Goal: Task Accomplishment & Management: Complete application form

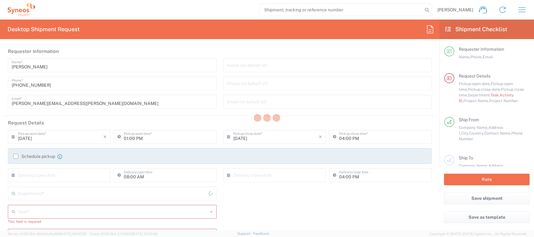
type input "4510"
type input "[GEOGRAPHIC_DATA]"
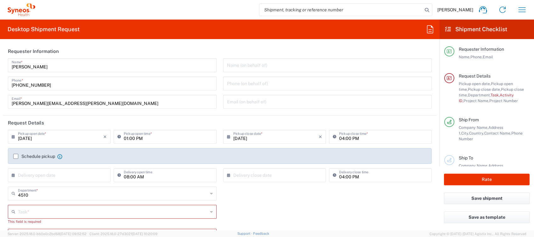
type input "Syneos Health Clinical [GEOGRAPHIC_DATA]"
click at [125, 139] on input "01:00 PM" at bounding box center [168, 136] width 89 height 11
type input "02:00 PM"
click at [29, 154] on label "Schedule pickup" at bounding box center [34, 156] width 42 height 5
click at [16, 156] on input "Schedule pickup" at bounding box center [16, 156] width 0 height 0
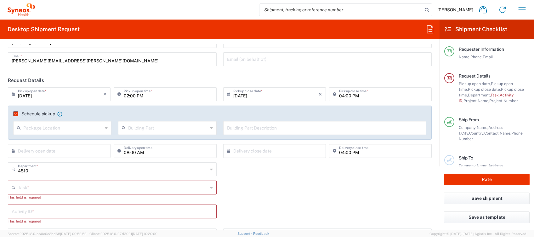
scroll to position [84, 0]
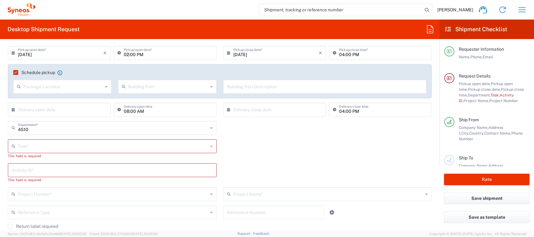
click at [42, 150] on input "text" at bounding box center [113, 145] width 190 height 11
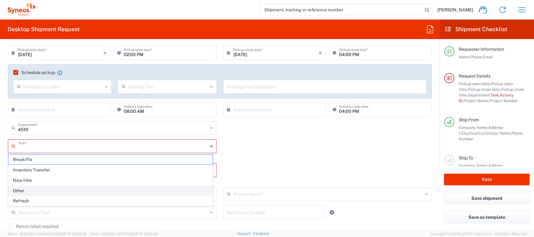
click at [31, 188] on span "Other" at bounding box center [111, 191] width 204 height 10
type input "Other"
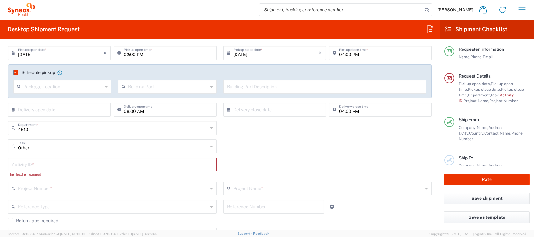
click at [38, 164] on input "text" at bounding box center [112, 164] width 201 height 11
type input "4510"
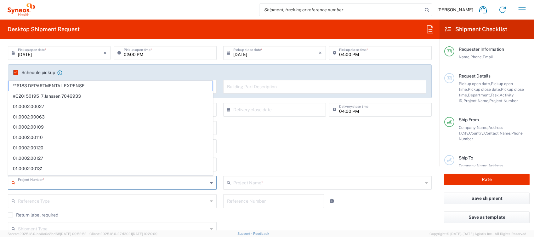
click at [49, 182] on input "text" at bounding box center [113, 182] width 190 height 11
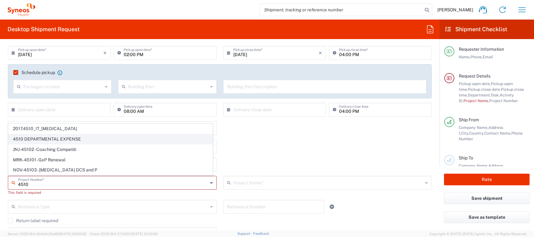
click at [56, 139] on span "4510 DEPARTMENTAL EXPENSE" at bounding box center [111, 139] width 204 height 10
type input "4510 DEPARTMENTAL EXPENSE"
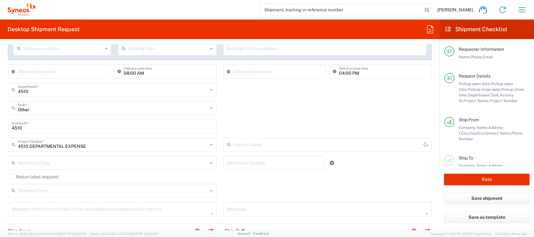
type input "4510 DEPARTMENTAL EXPENSE"
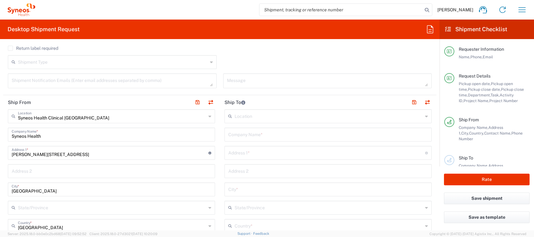
scroll to position [252, 0]
click at [234, 130] on input "text" at bounding box center [328, 132] width 200 height 11
type input "Syneos"
click at [230, 148] on input "text" at bounding box center [326, 150] width 197 height 11
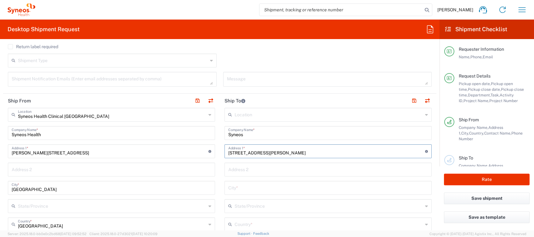
type input "[STREET_ADDRESS][PERSON_NAME]"
click at [245, 186] on input "text" at bounding box center [328, 187] width 200 height 11
type input "[GEOGRAPHIC_DATA]"
click at [240, 210] on input "text" at bounding box center [329, 205] width 188 height 11
type input "c"
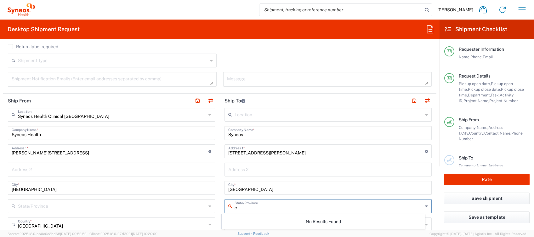
click at [425, 205] on icon at bounding box center [426, 206] width 3 height 10
drag, startPoint x: 234, startPoint y: 206, endPoint x: 211, endPoint y: 206, distance: 23.3
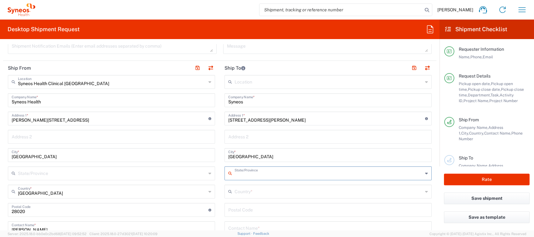
scroll to position [336, 0]
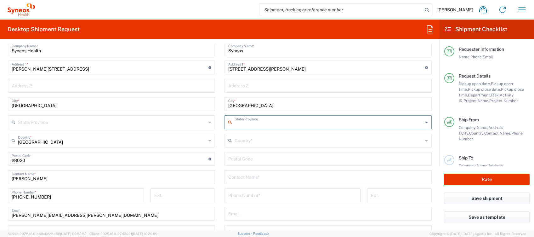
click at [247, 123] on input "text" at bounding box center [329, 121] width 188 height 11
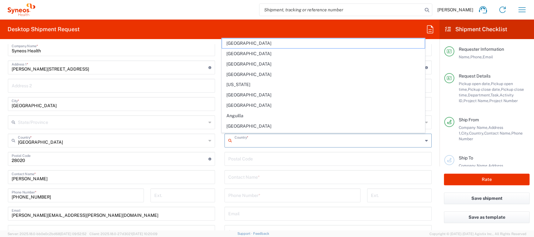
click at [245, 141] on input "text" at bounding box center [329, 140] width 188 height 11
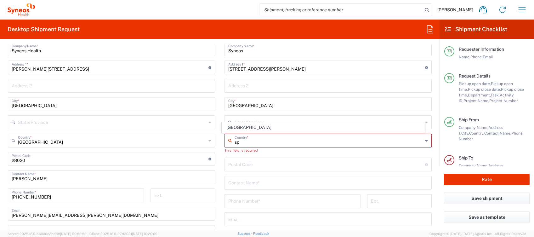
drag, startPoint x: 238, startPoint y: 126, endPoint x: 238, endPoint y: 130, distance: 4.1
click at [238, 126] on span "[GEOGRAPHIC_DATA]" at bounding box center [323, 128] width 203 height 10
type input "[GEOGRAPHIC_DATA]"
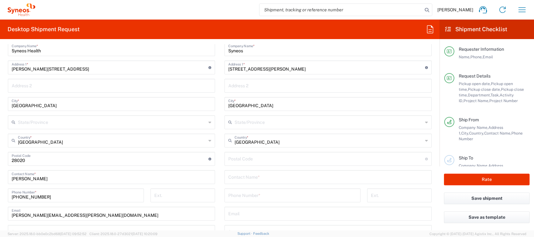
click at [253, 124] on input "text" at bounding box center [329, 121] width 188 height 11
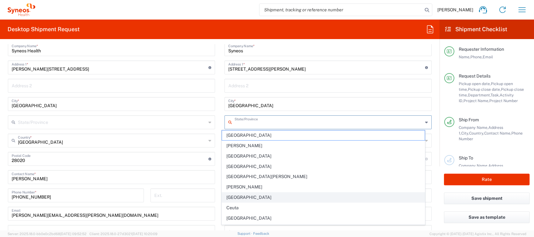
scroll to position [42, 0]
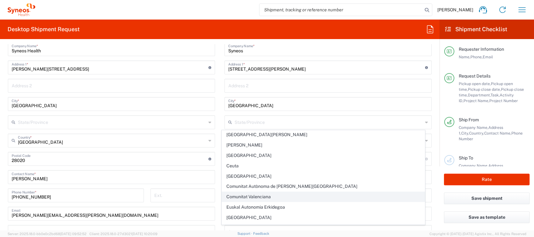
click at [265, 195] on span "Comunitat Valenciana" at bounding box center [323, 197] width 203 height 10
type input "Comunitat Valenciana"
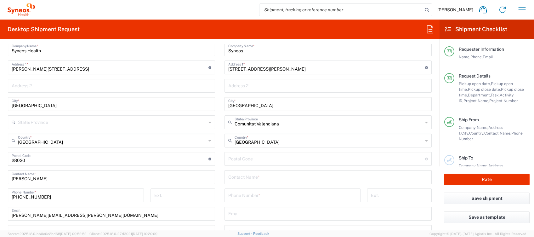
click at [246, 177] on input "text" at bounding box center [328, 176] width 200 height 11
type input "[PERSON_NAME]"
click at [245, 192] on input "tel" at bounding box center [292, 194] width 129 height 11
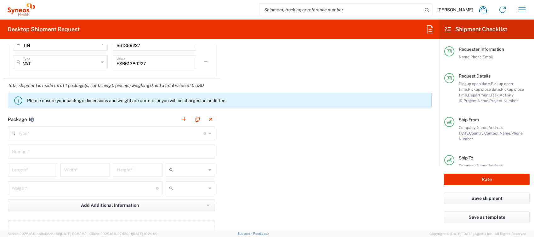
scroll to position [588, 0]
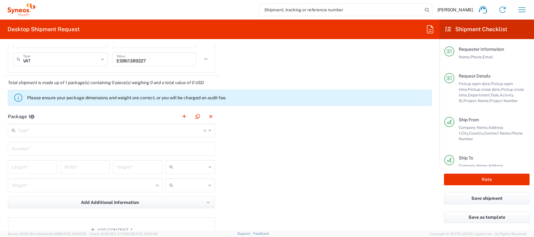
type input "673834151"
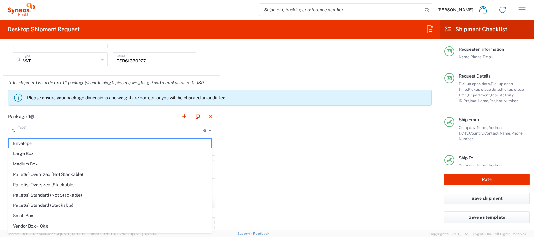
click at [98, 131] on input "text" at bounding box center [111, 129] width 186 height 11
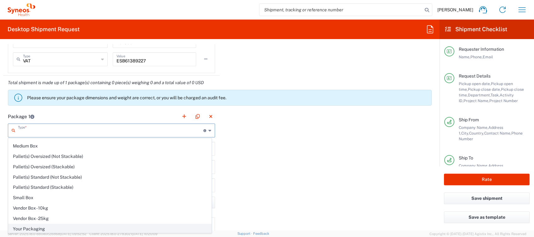
click at [41, 225] on span "Your Packaging" at bounding box center [110, 229] width 203 height 10
type input "Your Packaging"
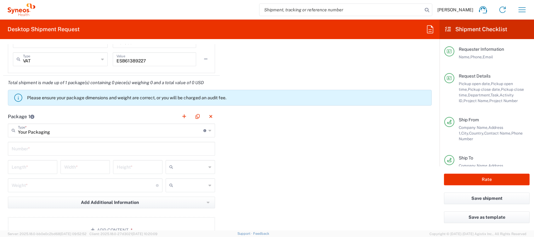
click at [43, 147] on input "text" at bounding box center [112, 148] width 200 height 11
type input "1"
click at [40, 165] on input "number" at bounding box center [33, 166] width 42 height 11
type input "40"
click at [80, 167] on input "number" at bounding box center [85, 166] width 42 height 11
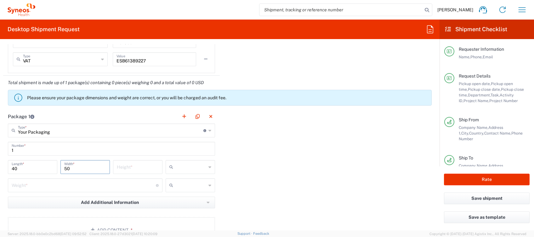
type input "50"
type input "15"
click at [179, 164] on input "text" at bounding box center [191, 167] width 31 height 10
click at [178, 182] on span "cm" at bounding box center [187, 180] width 47 height 10
type input "cm"
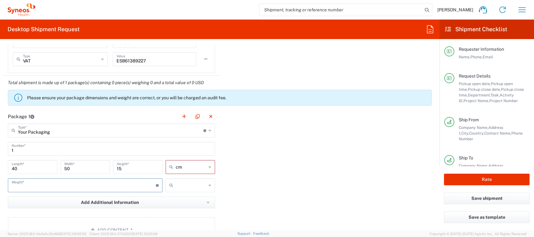
click at [115, 183] on input "number" at bounding box center [84, 184] width 144 height 11
type input "3"
click at [191, 184] on input "text" at bounding box center [191, 185] width 31 height 10
click at [174, 196] on span "kgs" at bounding box center [187, 199] width 47 height 10
type input "kgs"
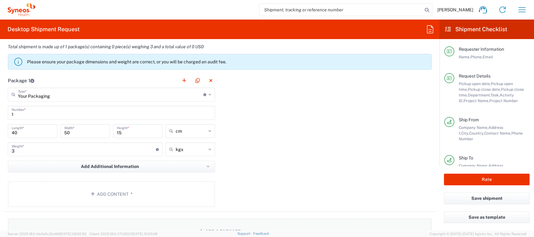
scroll to position [672, 0]
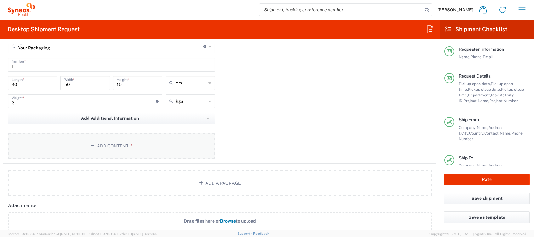
click at [137, 147] on button "Add Content *" at bounding box center [111, 146] width 207 height 26
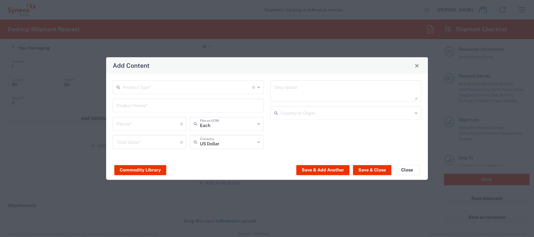
click at [147, 85] on input "text" at bounding box center [188, 86] width 130 height 11
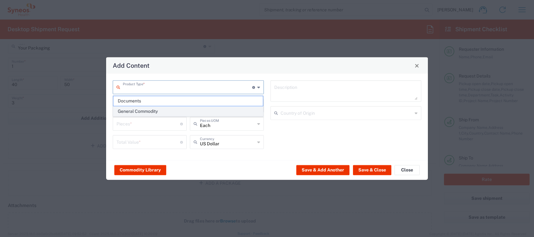
click at [147, 109] on span "General Commodity" at bounding box center [188, 112] width 150 height 10
type input "General Commodity"
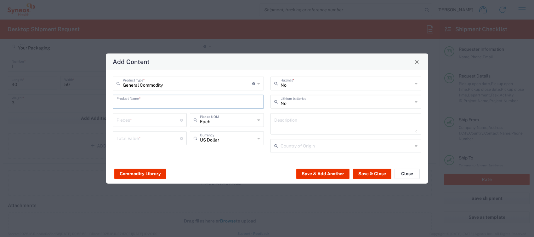
click at [145, 103] on input "text" at bounding box center [189, 101] width 144 height 11
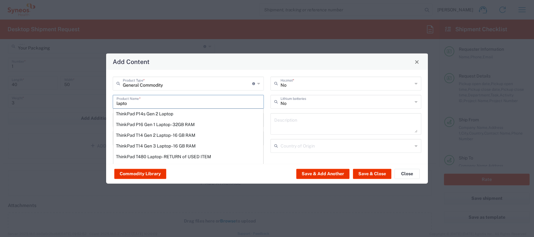
scroll to position [84, 0]
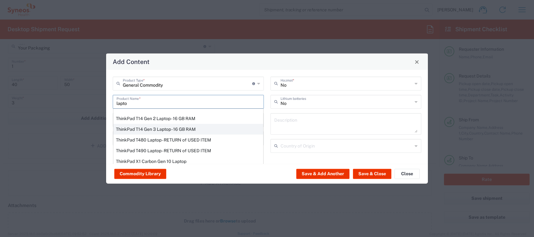
click at [159, 127] on div "ThinkPad T14 Gen 3 Laptop - 16 GB RAM" at bounding box center [188, 129] width 150 height 11
type input "ThinkPad T14 Gen 3 Laptop - 16 GB RAM"
type input "1"
type textarea "Intel Core i7-1265U vProÂ® Processor - 14" - 16 GB RAM - 512 GB SSD"
type input "[GEOGRAPHIC_DATA]"
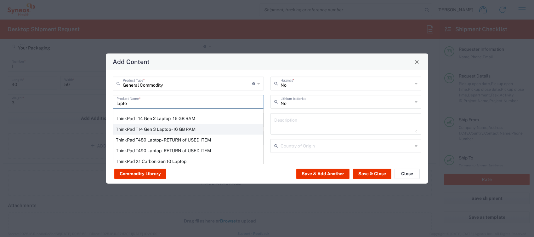
type input "Yes"
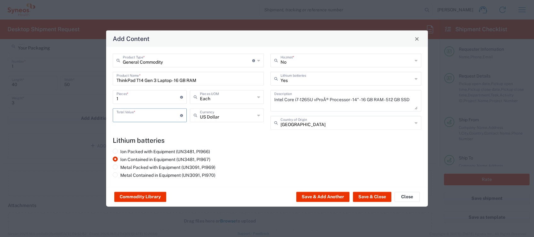
click at [150, 117] on input "number" at bounding box center [149, 114] width 64 height 11
type input "400"
click at [259, 116] on icon at bounding box center [258, 115] width 3 height 10
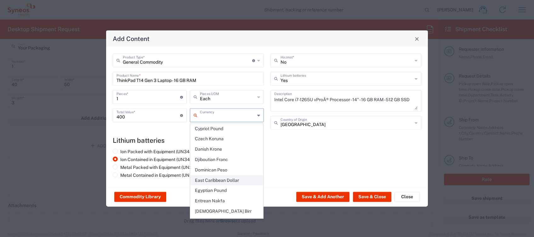
scroll to position [504, 0]
click at [208, 198] on span "Euro" at bounding box center [227, 203] width 73 height 10
type input "Euro"
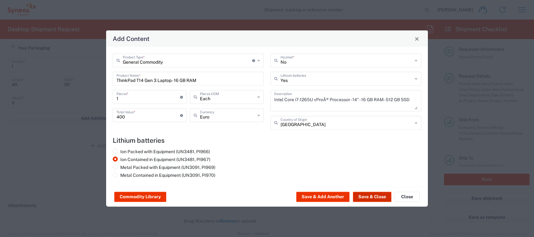
click at [371, 195] on button "Save & Close" at bounding box center [372, 197] width 38 height 10
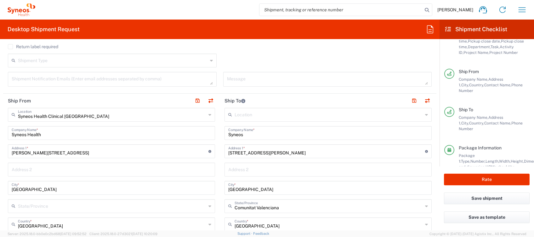
scroll to position [76, 0]
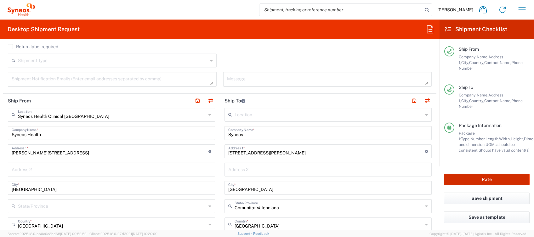
click at [470, 178] on button "Rate" at bounding box center [487, 180] width 86 height 12
type input "4510 DEPARTMENTAL EXPENSE"
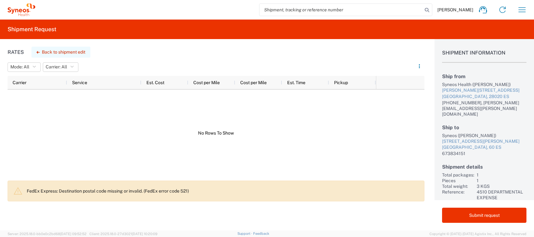
click at [63, 49] on button "Back to shipment edit" at bounding box center [61, 52] width 59 height 11
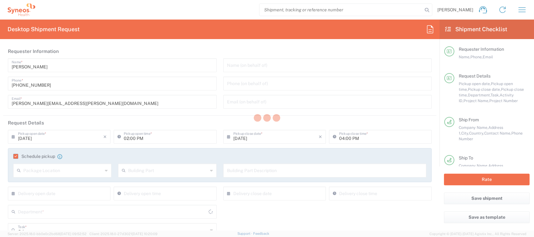
type input "4510"
type input "4510 DEPARTMENTAL EXPENSE"
type input "Comunitat Valenciana"
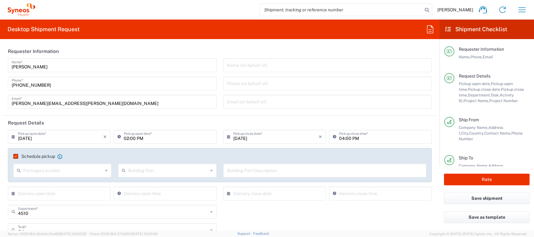
type input "4510 DEPARTMENTAL EXPENSE"
type input "Your Packaging"
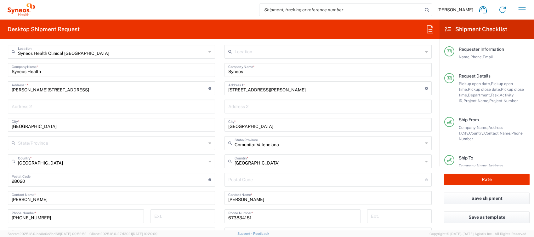
scroll to position [378, 0]
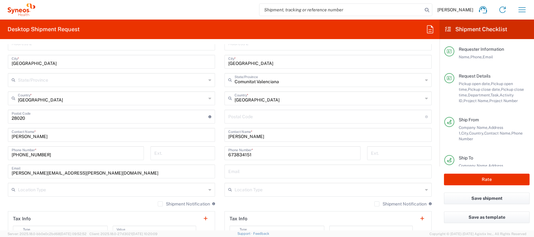
drag, startPoint x: 252, startPoint y: 118, endPoint x: 252, endPoint y: 113, distance: 4.4
click at [252, 118] on input "undefined" at bounding box center [326, 116] width 197 height 11
type input "46015"
click at [473, 178] on button "Rate" at bounding box center [487, 180] width 86 height 12
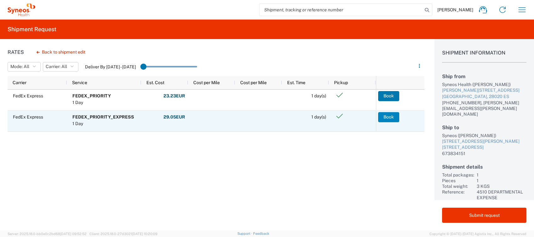
click at [393, 116] on button "Book" at bounding box center [388, 117] width 21 height 10
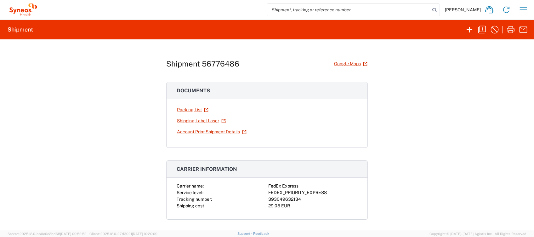
click at [208, 121] on link "Shipping Label Laser" at bounding box center [201, 120] width 49 height 11
click at [482, 28] on icon "button" at bounding box center [482, 30] width 10 height 10
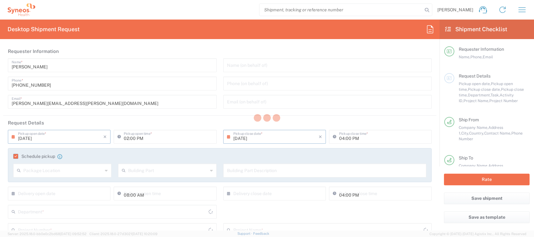
type input "Comunitat Valenciana"
type input "Your Packaging"
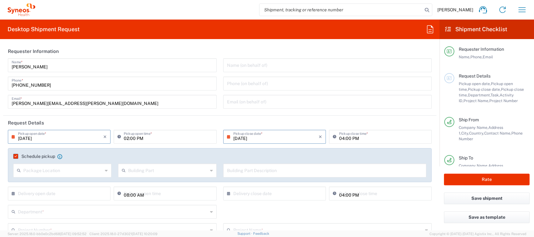
click at [31, 138] on input "[DATE]" at bounding box center [60, 136] width 85 height 11
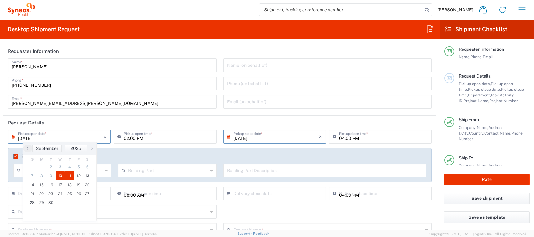
click at [67, 175] on span "11" at bounding box center [69, 175] width 9 height 9
type input "[DATE]"
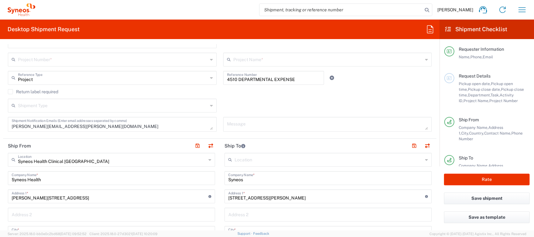
scroll to position [168, 0]
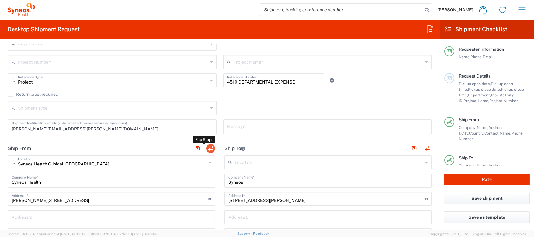
click at [208, 146] on button "button" at bounding box center [210, 148] width 9 height 9
type input "Syneos"
type input "[STREET_ADDRESS][PERSON_NAME]"
type input "[GEOGRAPHIC_DATA]"
type input "Comunitat Valenciana"
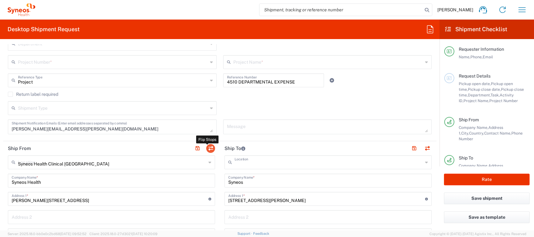
type input "46015"
type input "[PERSON_NAME]"
type input "673834151"
type input "EORI"
type input "Syneos Health Clinical [GEOGRAPHIC_DATA]"
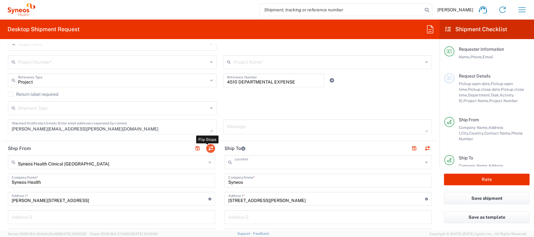
type input "Syneos Health"
type input "[PERSON_NAME][STREET_ADDRESS]"
type input "[GEOGRAPHIC_DATA]"
type input "28020"
type input "[PERSON_NAME]"
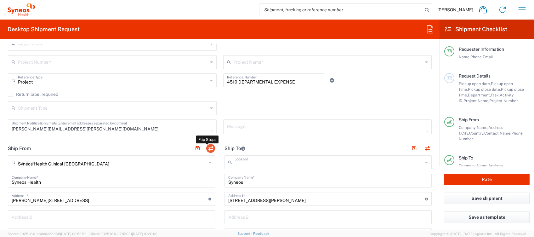
type input "[PHONE_NUMBER]"
type input "[PERSON_NAME][EMAIL_ADDRESS][PERSON_NAME][DOMAIN_NAME]"
type input "TIN"
type input "B61389227"
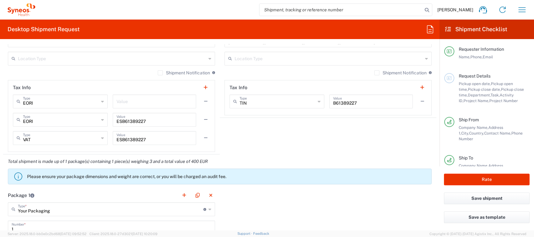
scroll to position [546, 0]
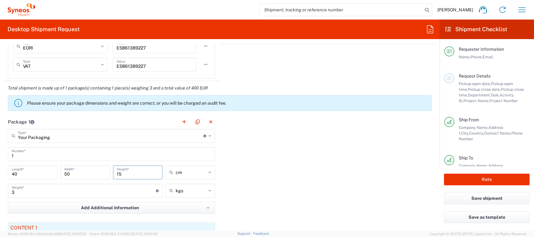
drag, startPoint x: 121, startPoint y: 172, endPoint x: 108, endPoint y: 174, distance: 13.4
click at [108, 174] on div "40 Length * 50 Width * 15 Height * cm cm ft in" at bounding box center [111, 174] width 211 height 18
type input "30"
drag, startPoint x: 19, startPoint y: 190, endPoint x: -2, endPoint y: 194, distance: 21.3
click at [0, 194] on html "[PERSON_NAME] Home Shipment estimator Shipment tracking Desktop shipment reques…" at bounding box center [267, 118] width 534 height 237
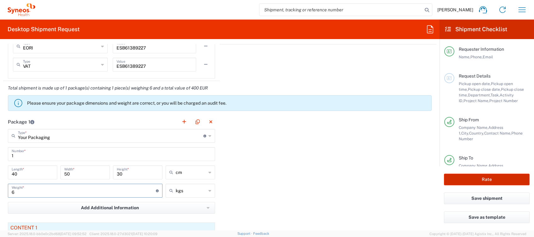
type input "6"
click at [456, 179] on button "Rate" at bounding box center [487, 180] width 86 height 12
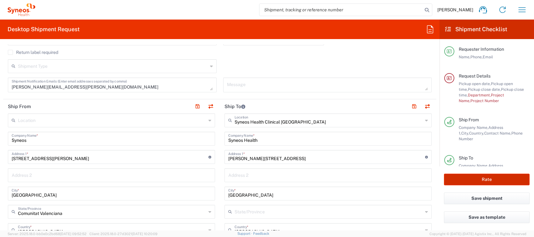
scroll to position [137, 0]
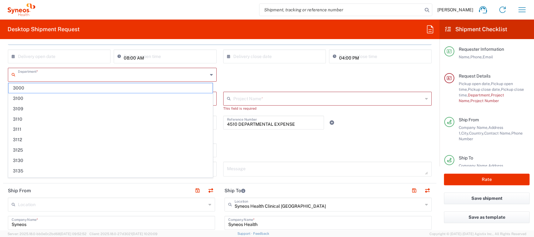
click at [93, 74] on input "text" at bounding box center [113, 74] width 190 height 11
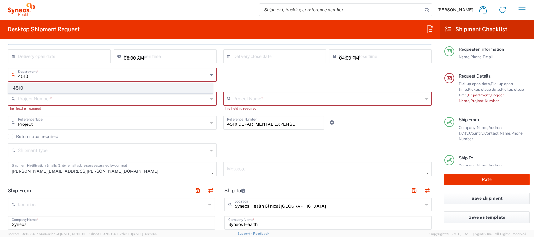
type input "4510"
click at [55, 91] on span "4510" at bounding box center [111, 88] width 204 height 10
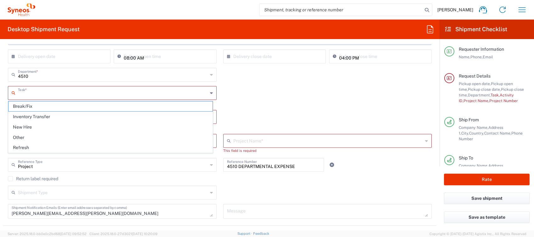
click at [61, 92] on input "text" at bounding box center [113, 92] width 190 height 11
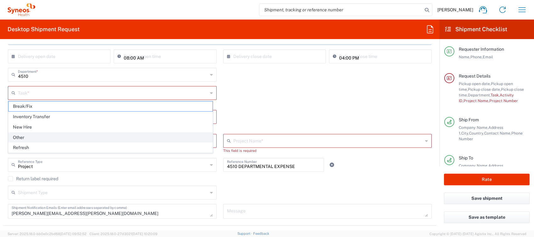
click at [27, 133] on span "Other" at bounding box center [111, 138] width 204 height 10
type input "Other"
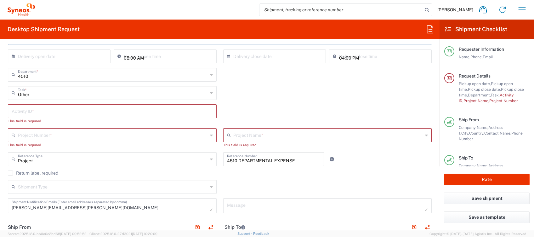
click at [41, 111] on input "text" at bounding box center [112, 110] width 201 height 11
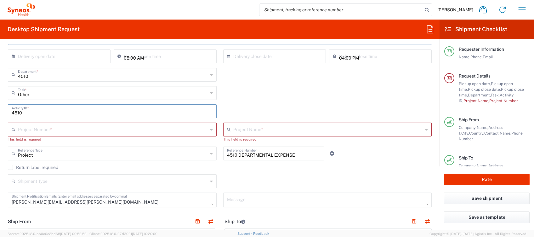
type input "4510"
click at [54, 128] on input "text" at bounding box center [113, 129] width 190 height 11
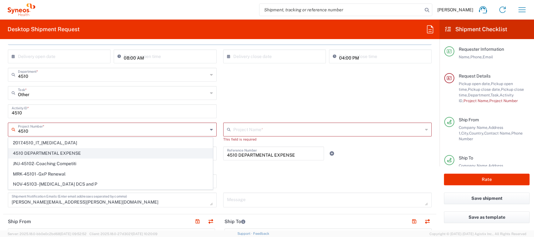
click at [69, 150] on span "4510 DEPARTMENTAL EXPENSE" at bounding box center [111, 153] width 204 height 10
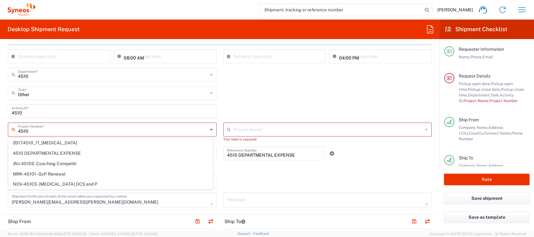
type input "4510 DEPARTMENTAL EXPENSE"
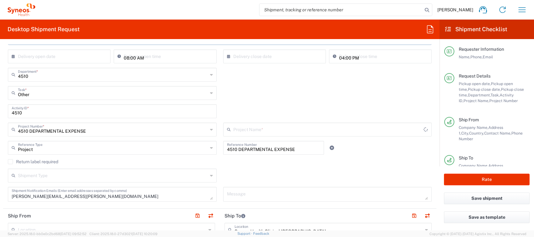
type input "4510 DEPARTMENTAL EXPENSE"
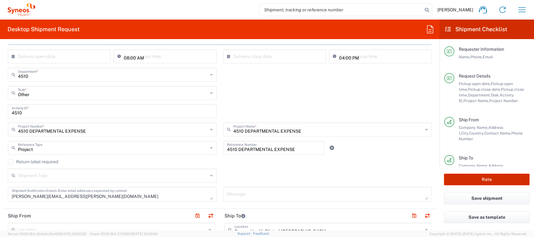
click at [489, 180] on button "Rate" at bounding box center [487, 180] width 86 height 12
type input "4510 DEPARTMENTAL EXPENSE"
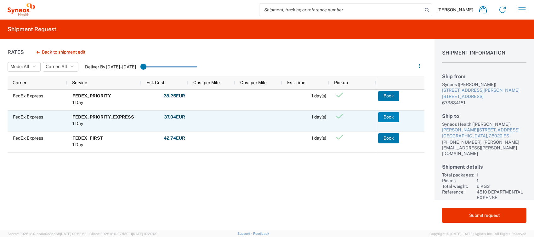
click at [384, 114] on button "Book" at bounding box center [388, 117] width 21 height 10
